Goal: Check status: Check status

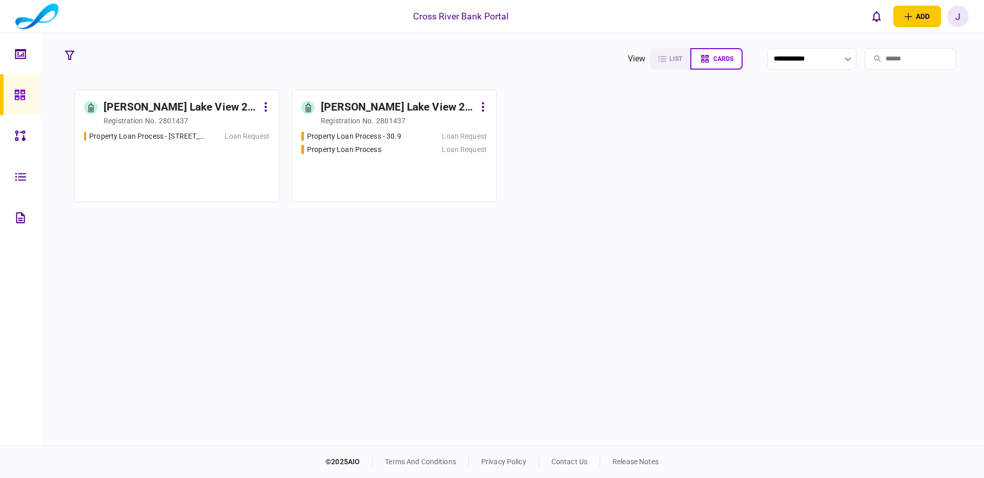
click at [404, 106] on div "[PERSON_NAME] Lake View 2 LLC" at bounding box center [398, 107] width 154 height 16
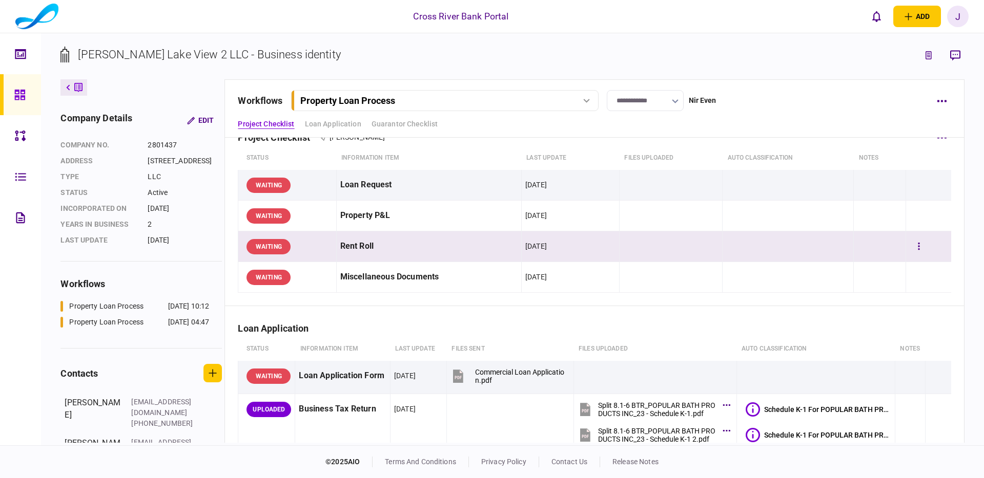
scroll to position [20, 0]
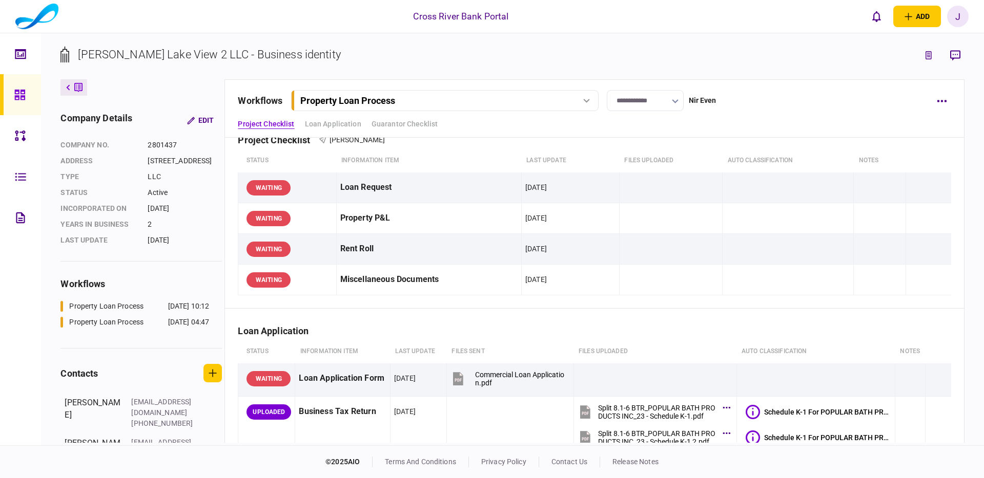
click at [581, 96] on div "Property Loan Process" at bounding box center [444, 100] width 300 height 11
click at [16, 88] on div at bounding box center [22, 94] width 16 height 41
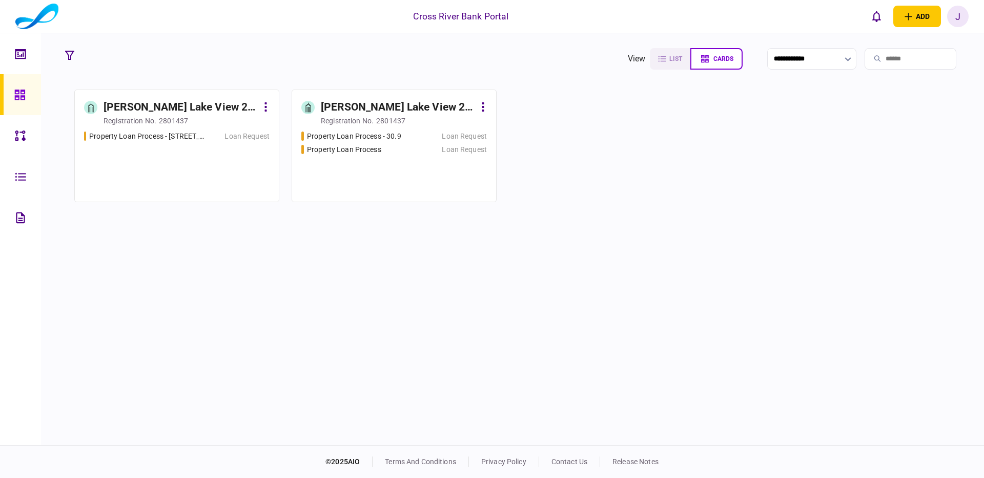
click at [200, 106] on div "[PERSON_NAME] Lake View 2 LLLC" at bounding box center [180, 107] width 154 height 16
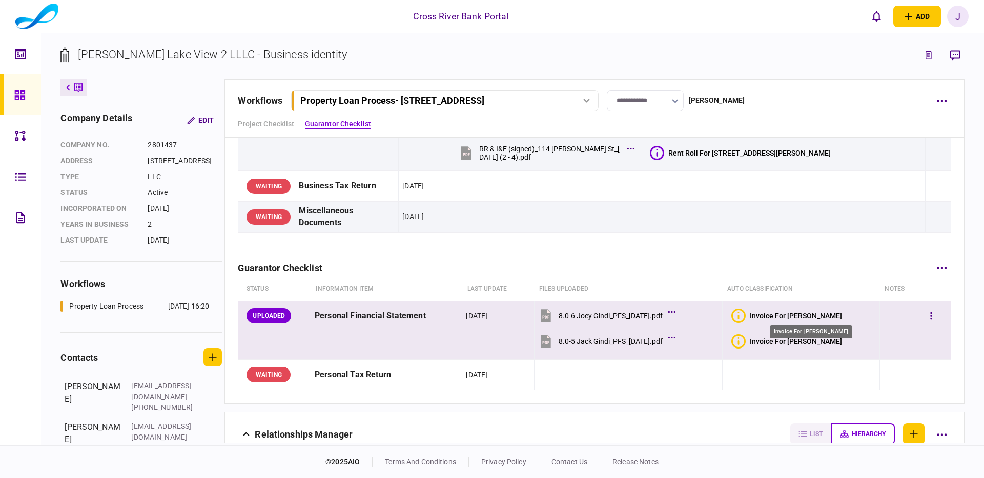
scroll to position [144, 0]
click at [796, 315] on div "Invoice For [PERSON_NAME]" at bounding box center [795, 316] width 92 height 8
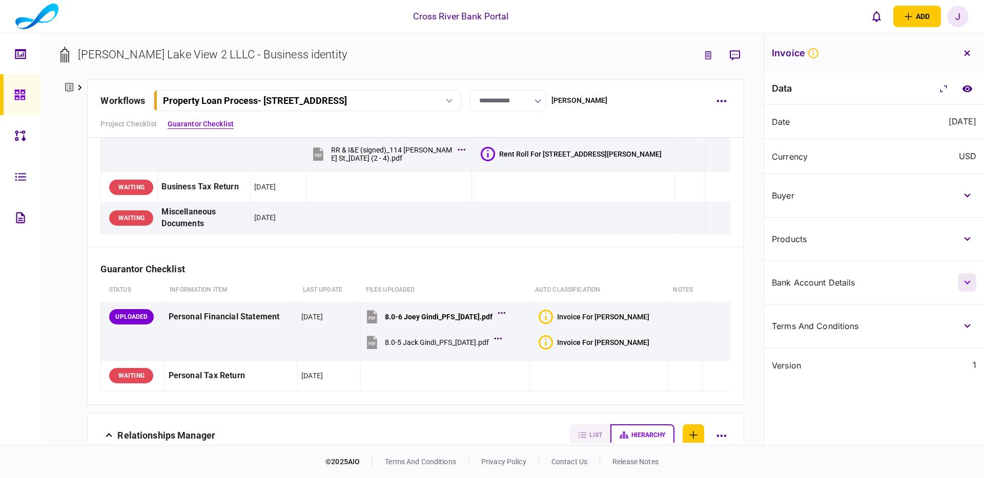
click at [964, 283] on icon "button" at bounding box center [967, 283] width 7 height 4
click at [964, 239] on icon "button" at bounding box center [967, 239] width 7 height 4
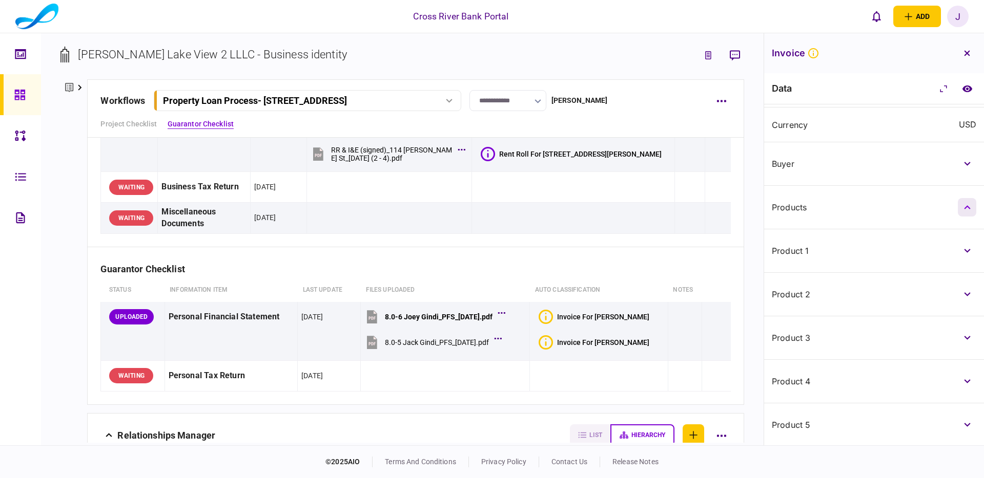
scroll to position [60, 0]
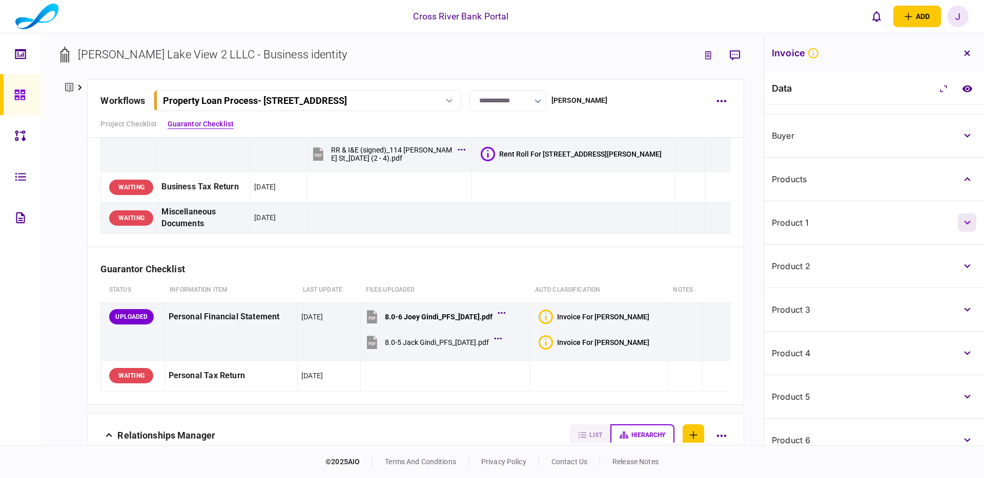
click at [963, 226] on button "button" at bounding box center [966, 223] width 18 height 18
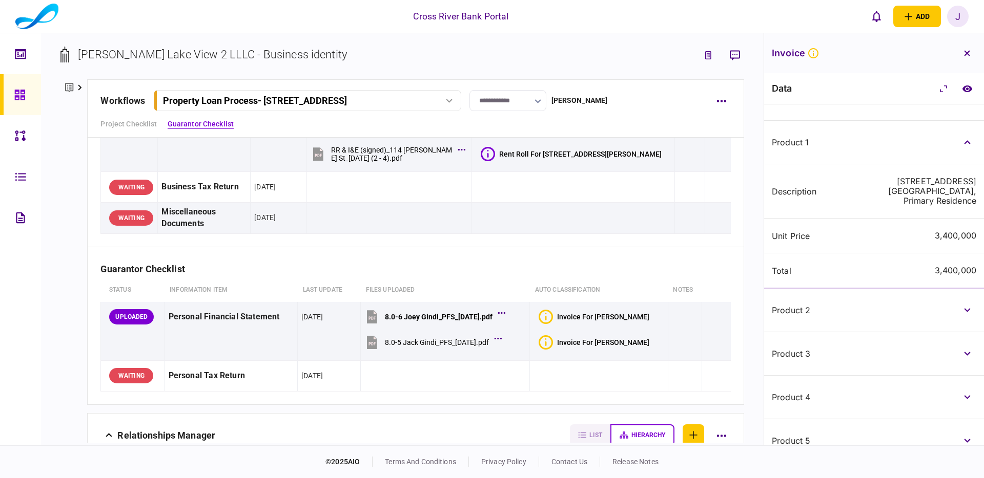
scroll to position [143, 0]
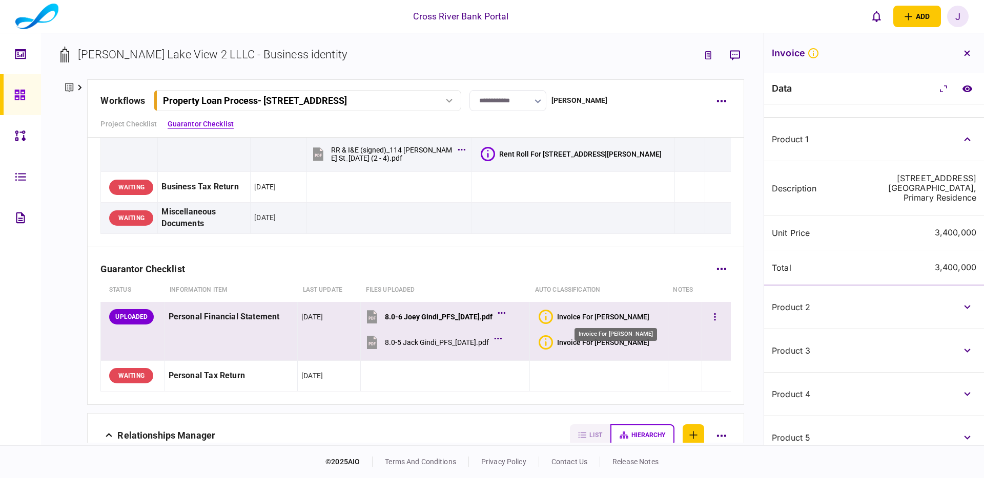
click at [620, 319] on div "Invoice For [PERSON_NAME]" at bounding box center [603, 317] width 92 height 8
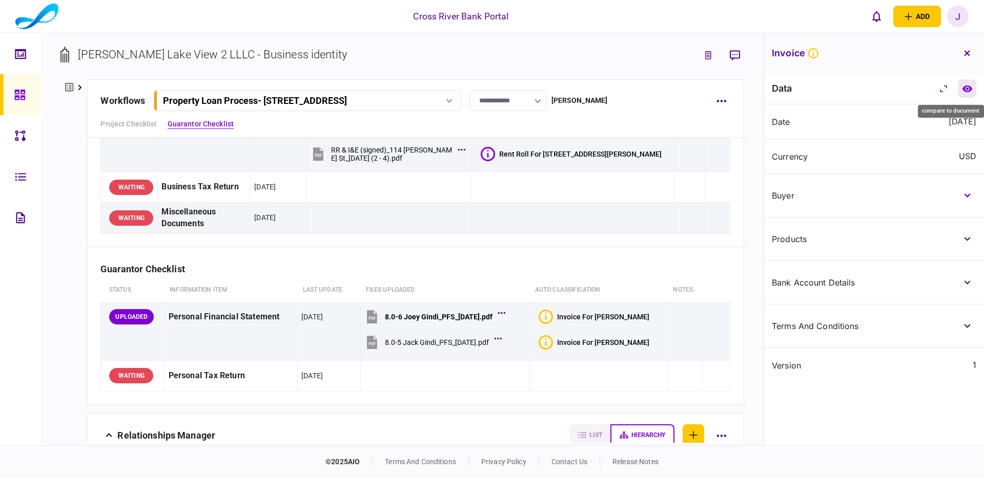
click at [966, 89] on icon "compare to document" at bounding box center [966, 88] width 10 height 7
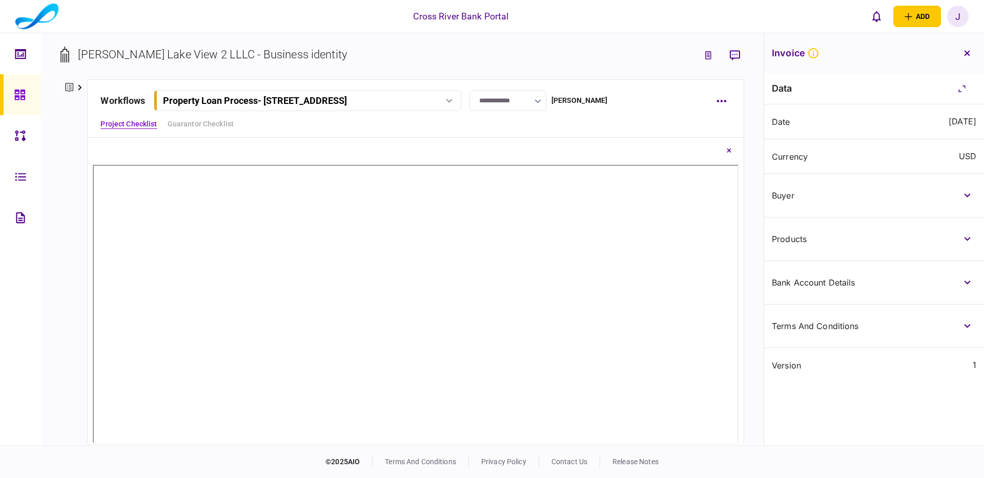
scroll to position [1, 0]
click at [966, 327] on icon "button" at bounding box center [967, 326] width 7 height 4
click at [962, 287] on button "button" at bounding box center [966, 283] width 18 height 18
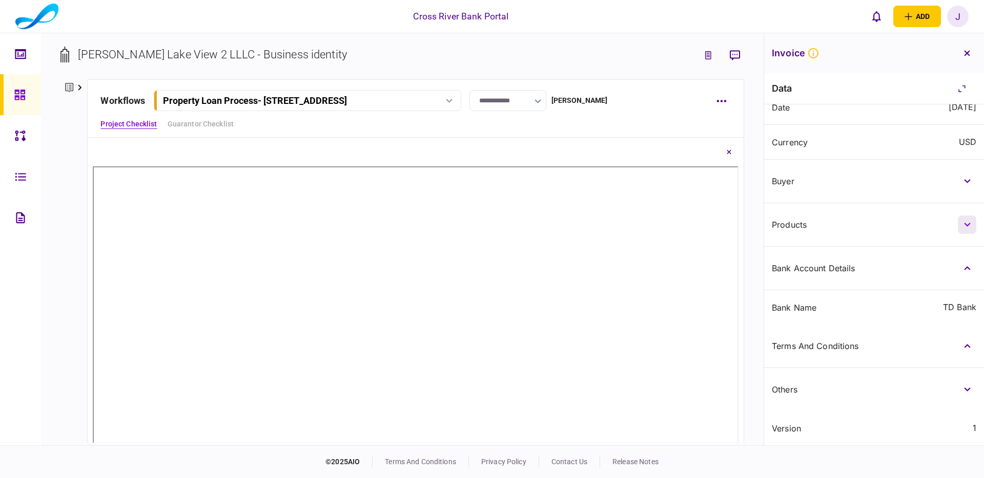
click at [964, 229] on button "button" at bounding box center [966, 225] width 18 height 18
click at [966, 267] on icon "button" at bounding box center [967, 268] width 7 height 4
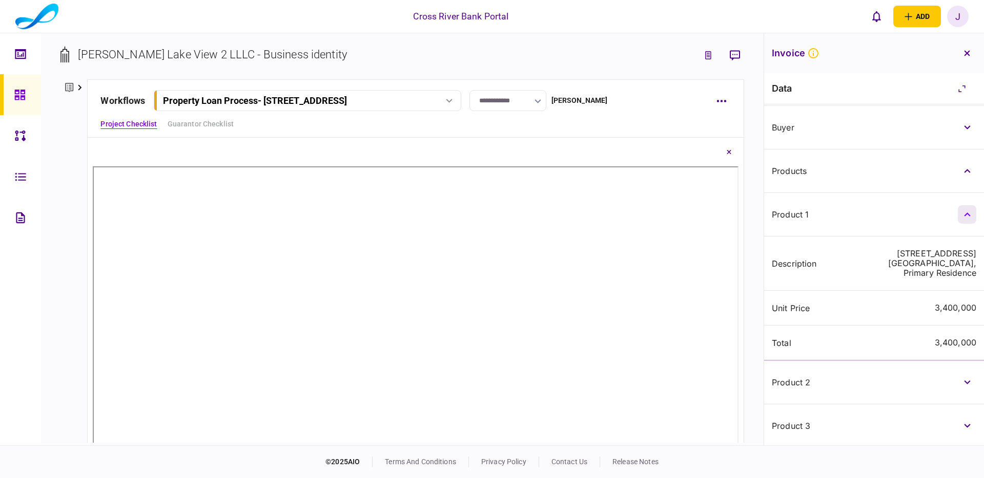
scroll to position [71, 0]
click at [969, 55] on icon "button" at bounding box center [967, 54] width 6 height 6
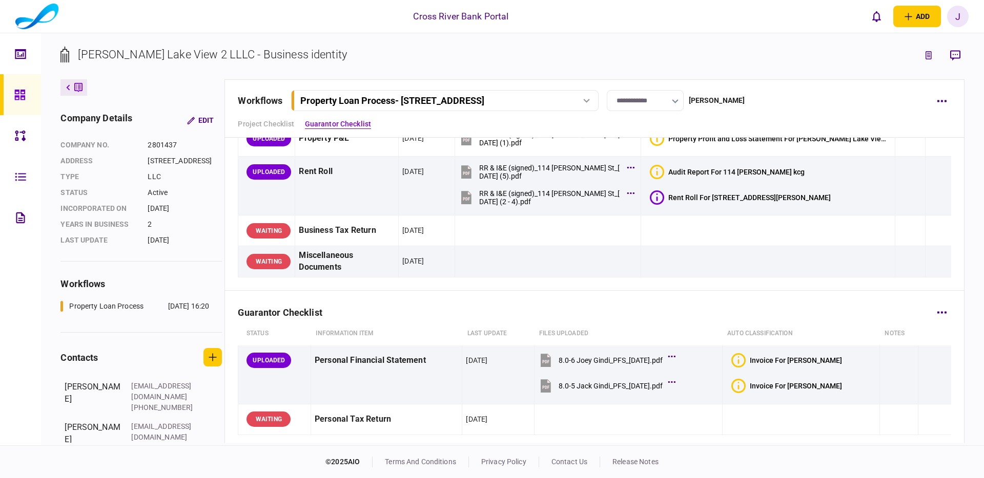
scroll to position [85, 0]
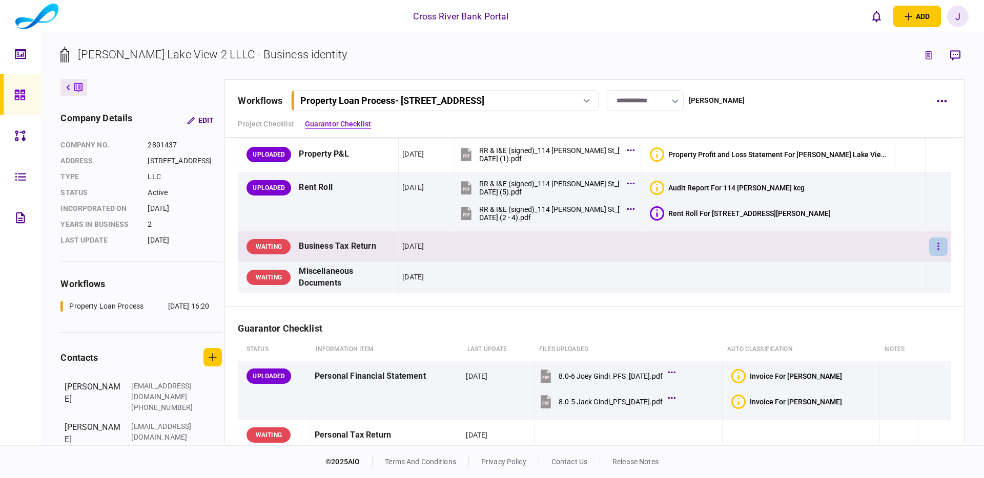
click at [937, 248] on button "button" at bounding box center [938, 247] width 18 height 18
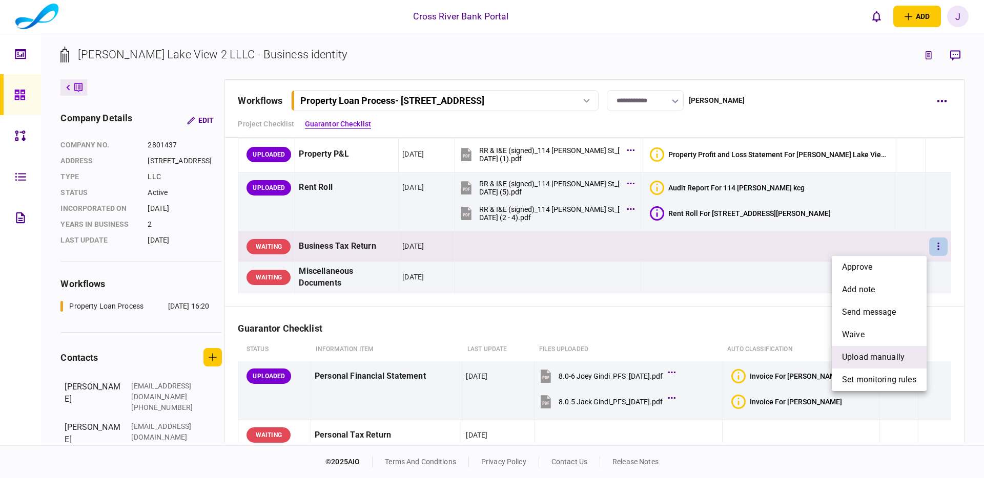
click at [874, 358] on span "upload manually" at bounding box center [873, 357] width 62 height 12
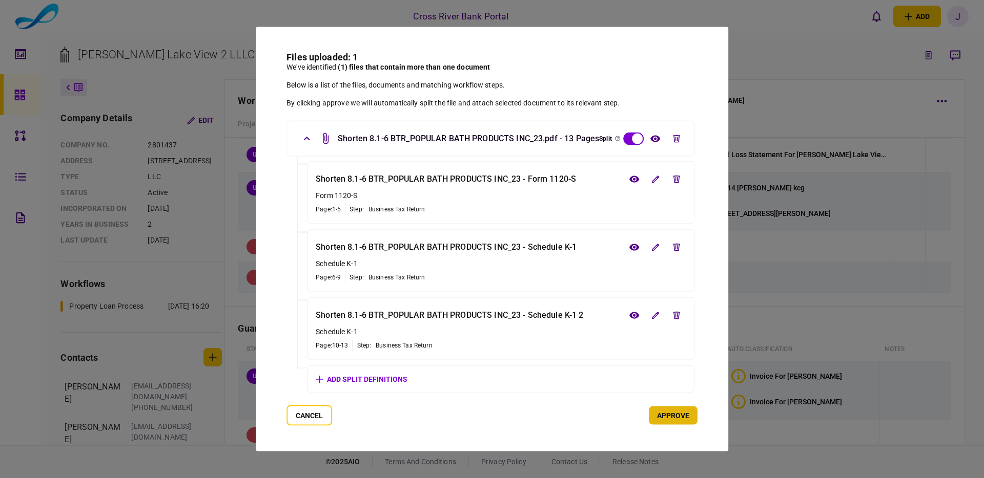
click at [685, 415] on button "approve" at bounding box center [673, 416] width 49 height 18
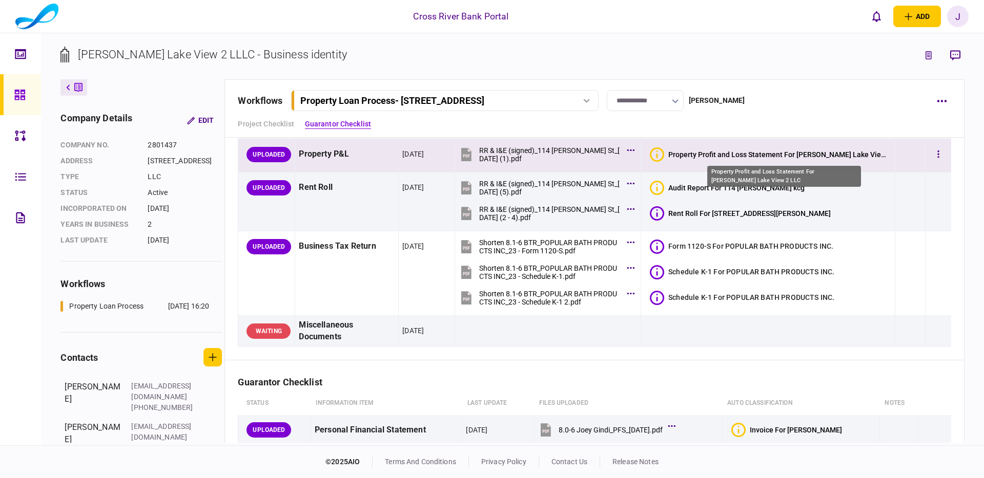
click at [764, 155] on div "Property Profit and Loss Statement For [PERSON_NAME] Lake View 2 LLC" at bounding box center [779, 155] width 223 height 8
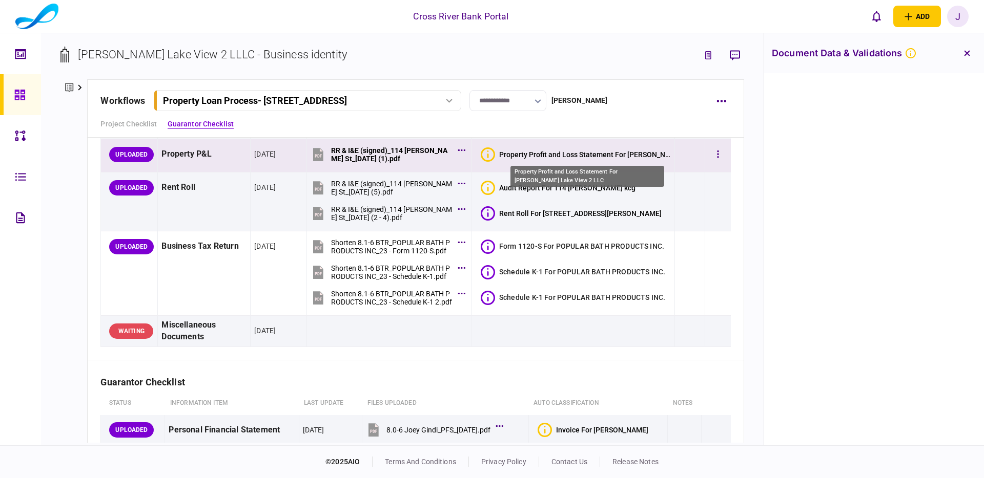
click at [597, 155] on div "Property Profit and Loss Statement For [PERSON_NAME] Lake View 2 LLC" at bounding box center [585, 155] width 172 height 8
click at [493, 155] on icon "Bad quality" at bounding box center [487, 155] width 14 height 14
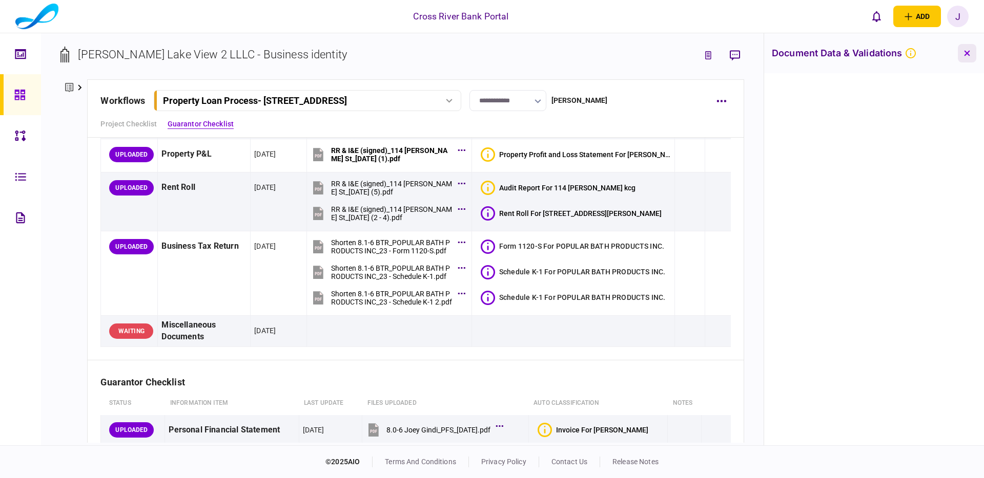
click at [970, 49] on button "button" at bounding box center [966, 53] width 18 height 18
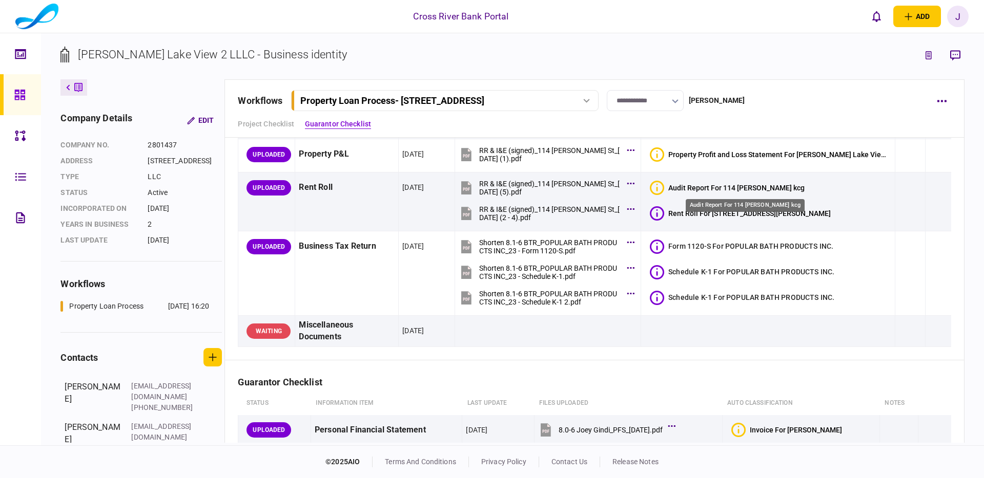
click at [749, 184] on div "Audit Report For 114 [PERSON_NAME] kcg" at bounding box center [736, 188] width 136 height 8
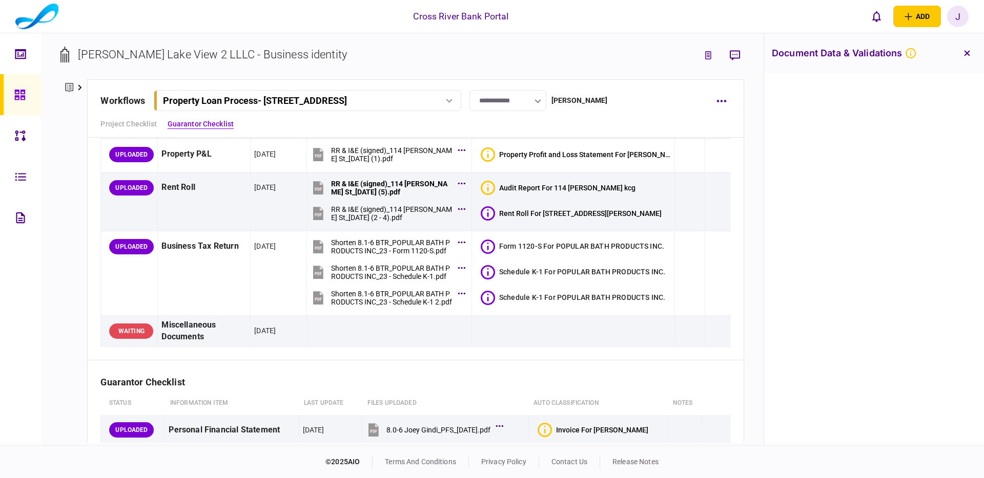
click at [968, 55] on icon "button" at bounding box center [967, 54] width 6 height 6
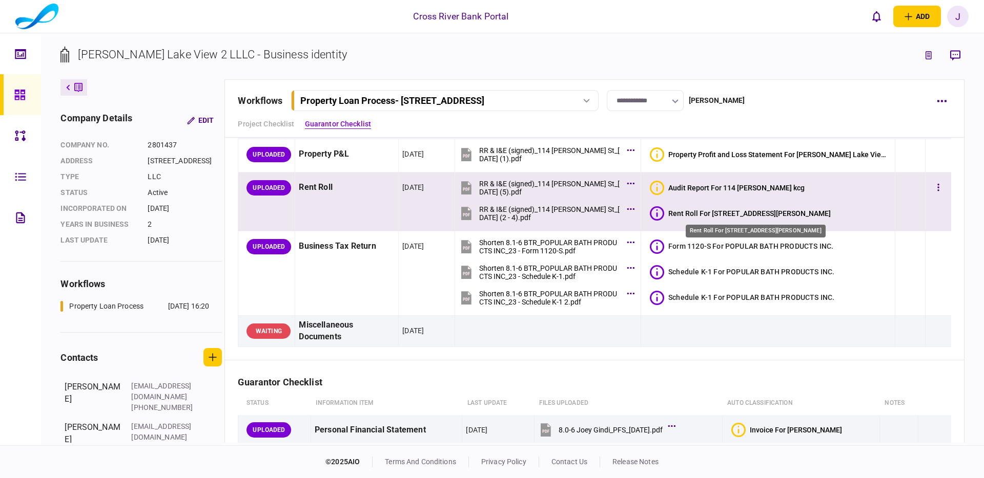
click at [748, 214] on div "Rent Roll For [STREET_ADDRESS][PERSON_NAME]" at bounding box center [749, 214] width 162 height 8
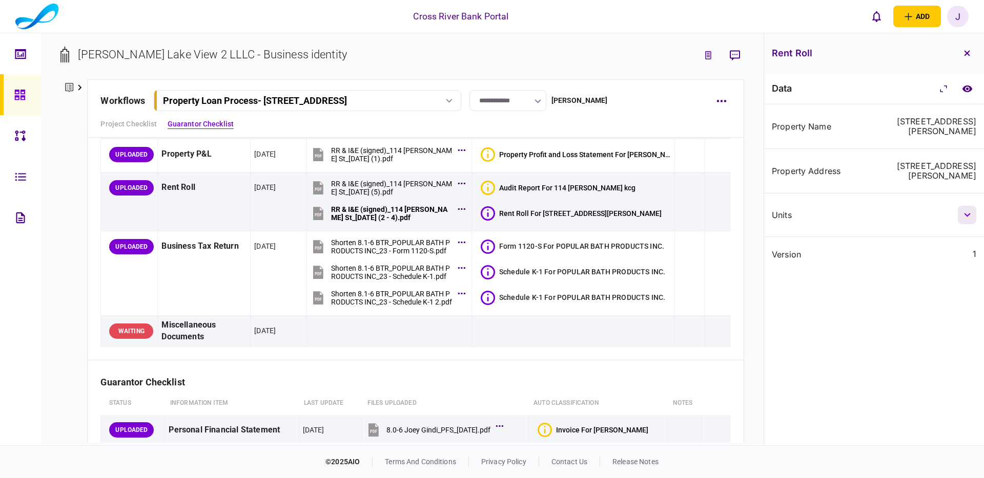
drag, startPoint x: 965, startPoint y: 193, endPoint x: 958, endPoint y: 195, distance: 7.0
click at [965, 206] on button "button" at bounding box center [966, 215] width 18 height 18
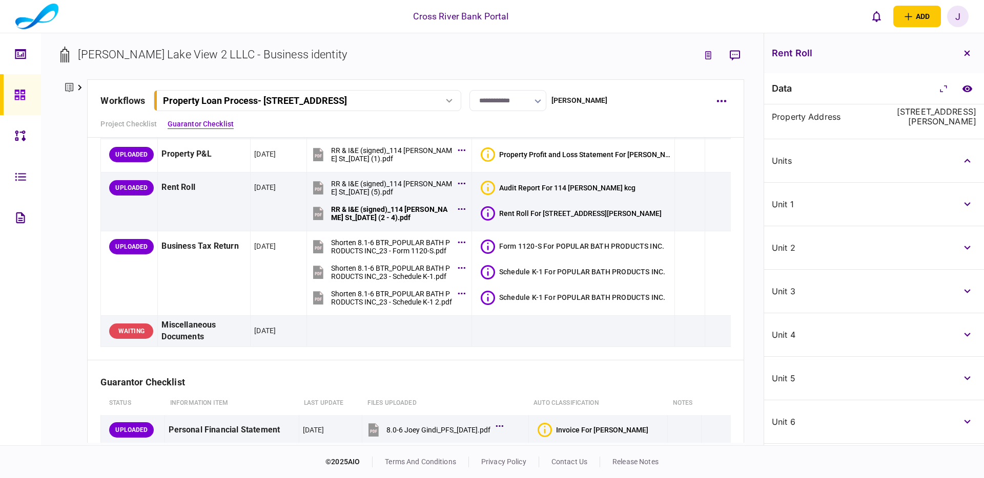
scroll to position [64, 0]
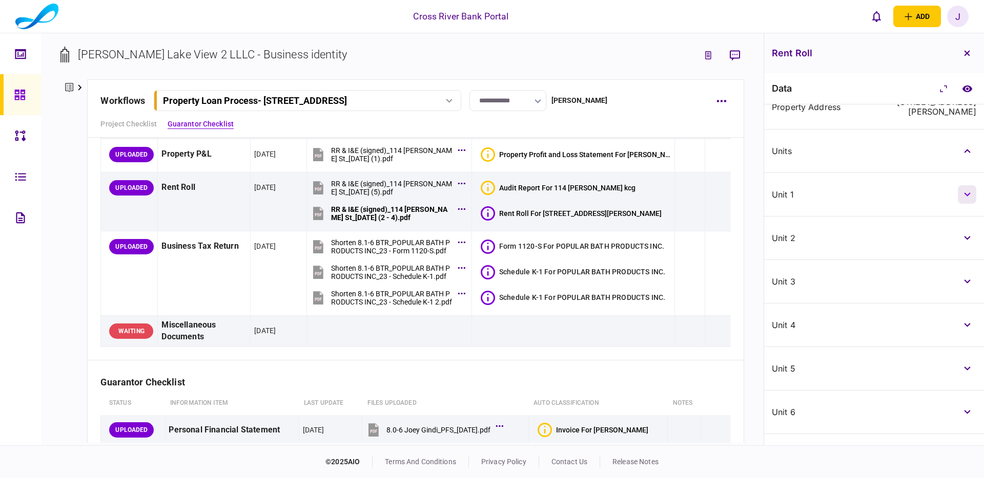
click at [969, 185] on button "button" at bounding box center [966, 194] width 18 height 18
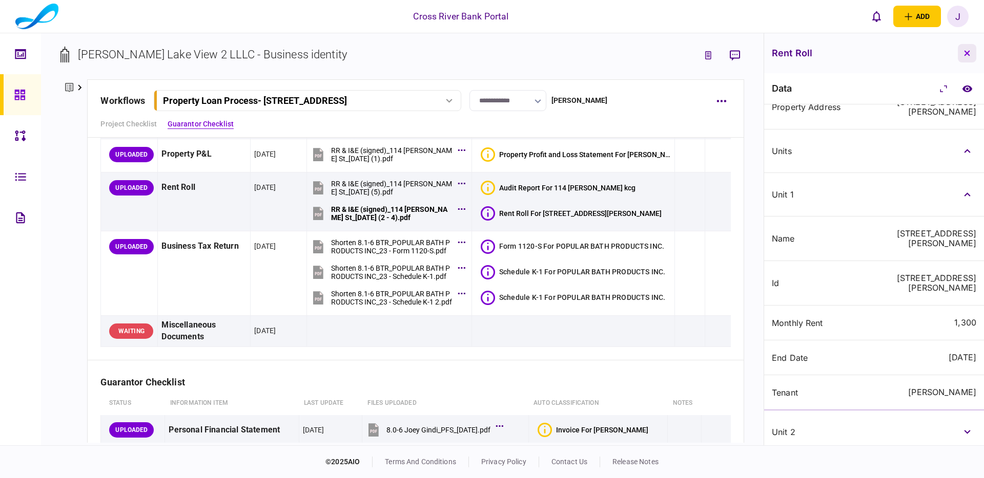
click at [973, 56] on button "button" at bounding box center [966, 53] width 18 height 18
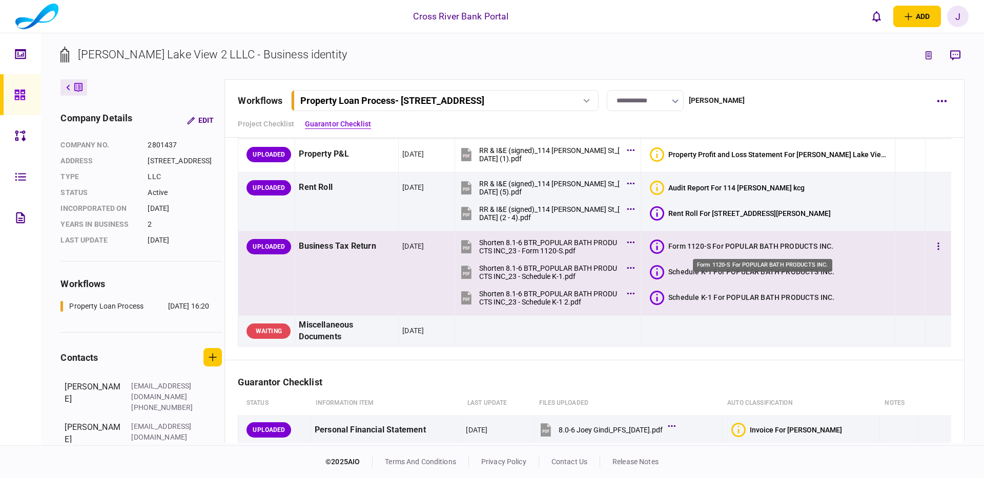
click at [780, 244] on div "Form 1120-S For POPULAR BATH PRODUCTS INC." at bounding box center [750, 246] width 165 height 10
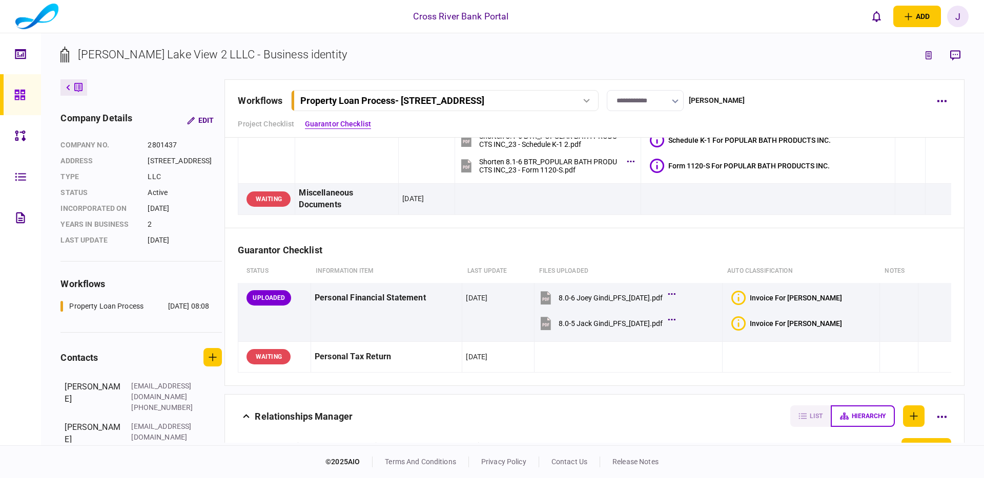
scroll to position [217, 0]
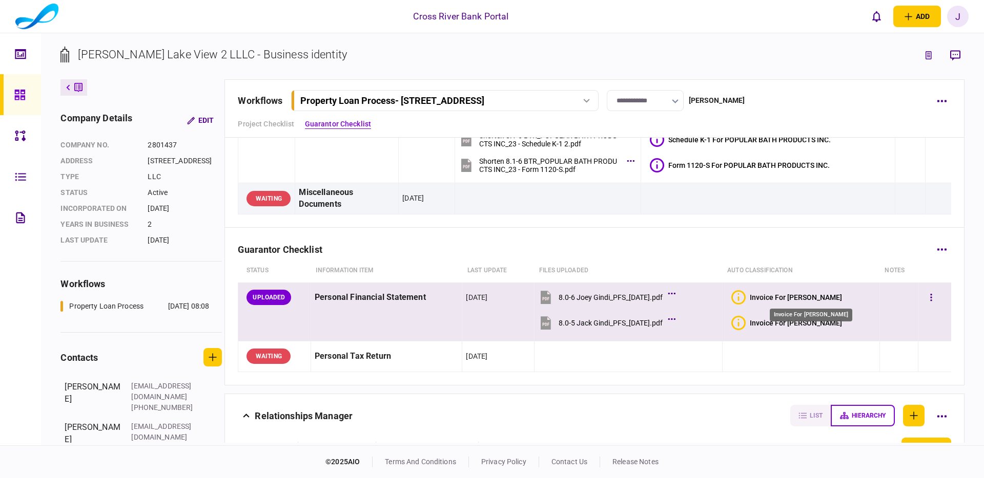
click at [787, 295] on div "Invoice For [PERSON_NAME]" at bounding box center [795, 298] width 92 height 8
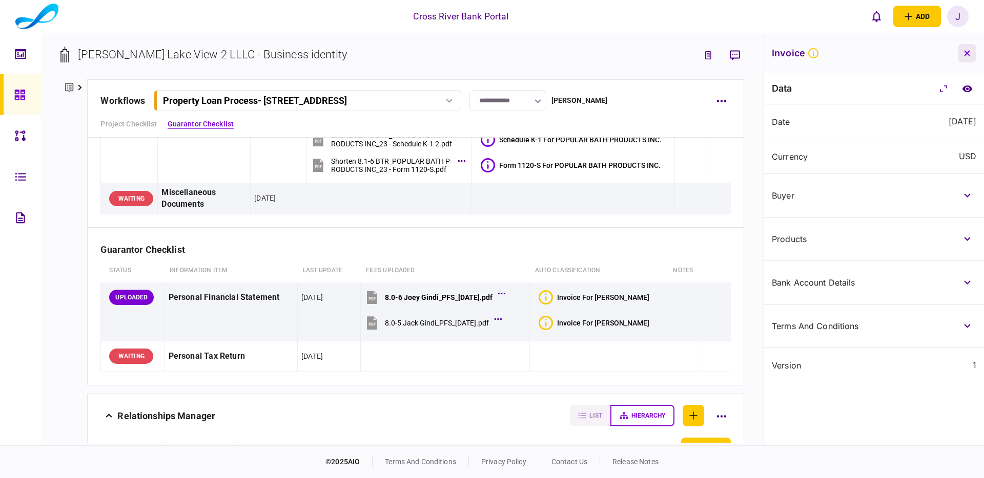
click at [970, 50] on button "button" at bounding box center [966, 53] width 18 height 18
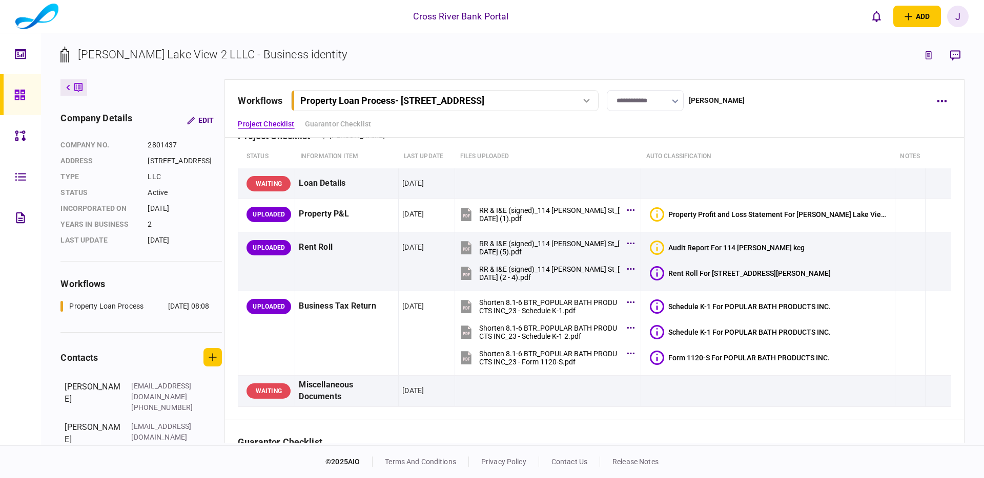
scroll to position [0, 0]
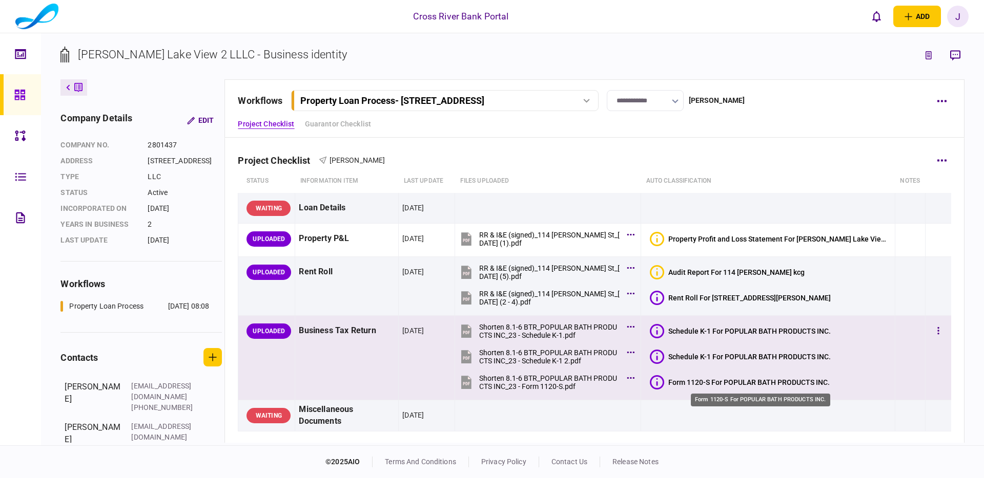
click at [703, 383] on div "Form 1120-S For POPULAR BATH PRODUCTS INC." at bounding box center [748, 383] width 161 height 8
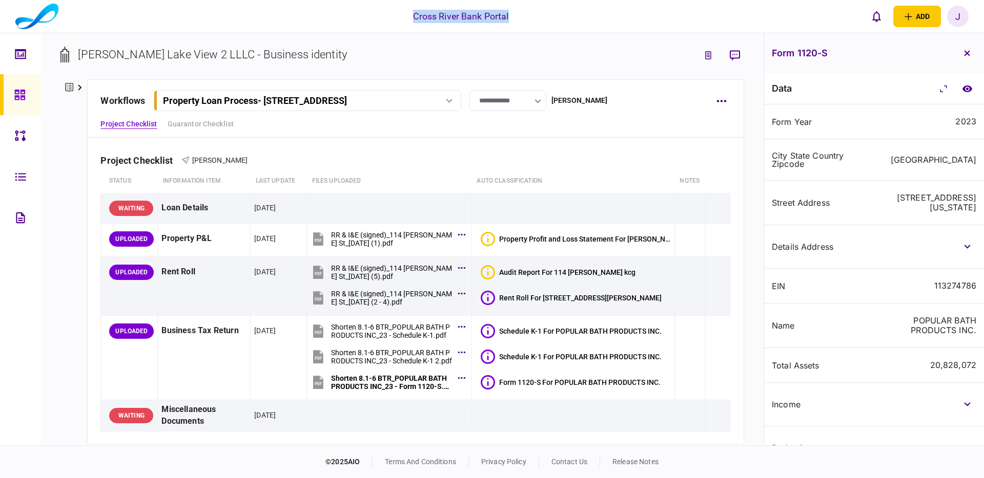
drag, startPoint x: 410, startPoint y: 17, endPoint x: 541, endPoint y: 15, distance: 131.7
click at [541, 15] on div "Cross River Bank Portal add business identity individual identity J J Jennifer …" at bounding box center [492, 16] width 984 height 33
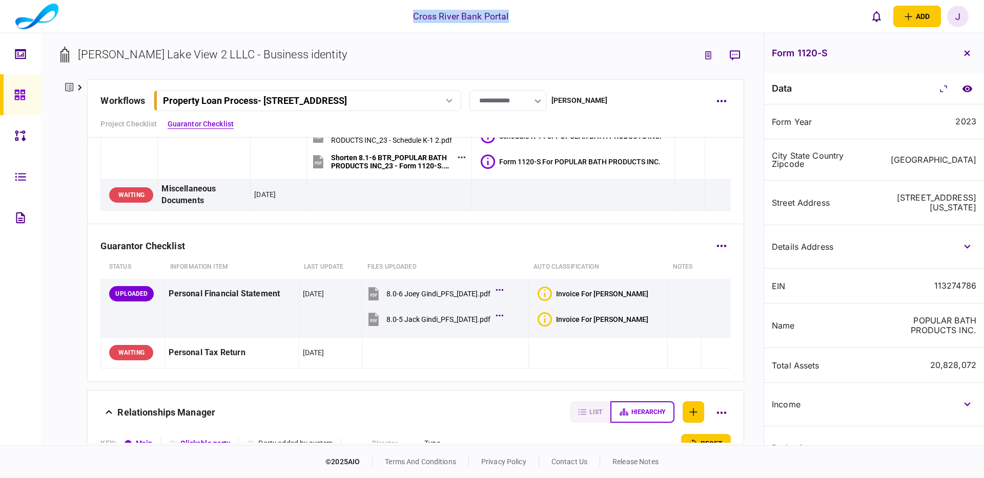
scroll to position [227, 0]
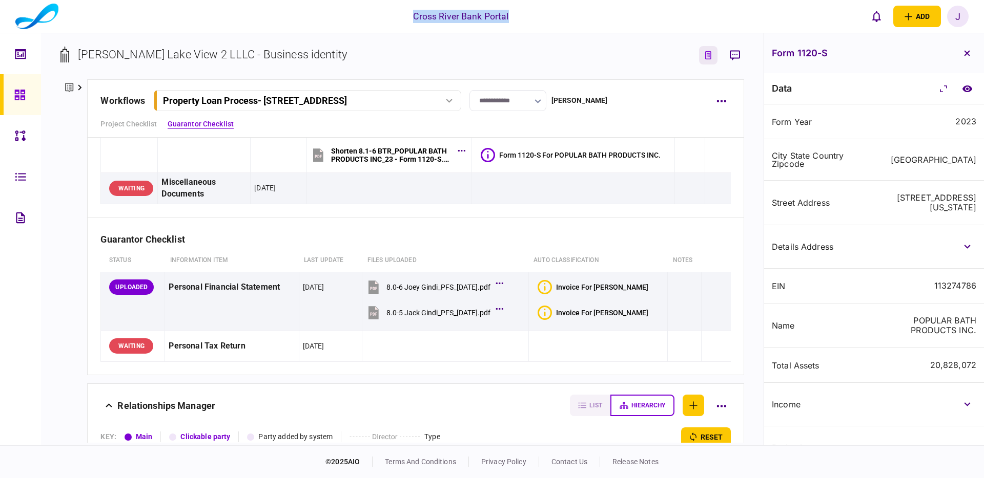
drag, startPoint x: 969, startPoint y: 54, endPoint x: 933, endPoint y: 51, distance: 36.0
click at [969, 54] on icon "button" at bounding box center [967, 53] width 6 height 6
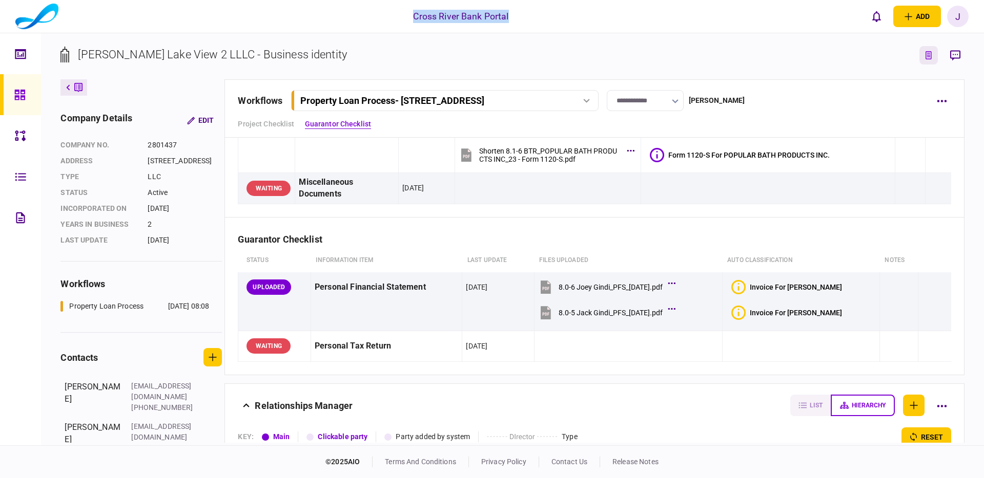
click at [928, 57] on icon "link to underwriting page" at bounding box center [928, 56] width 1 height 1
